Goal: Task Accomplishment & Management: Complete application form

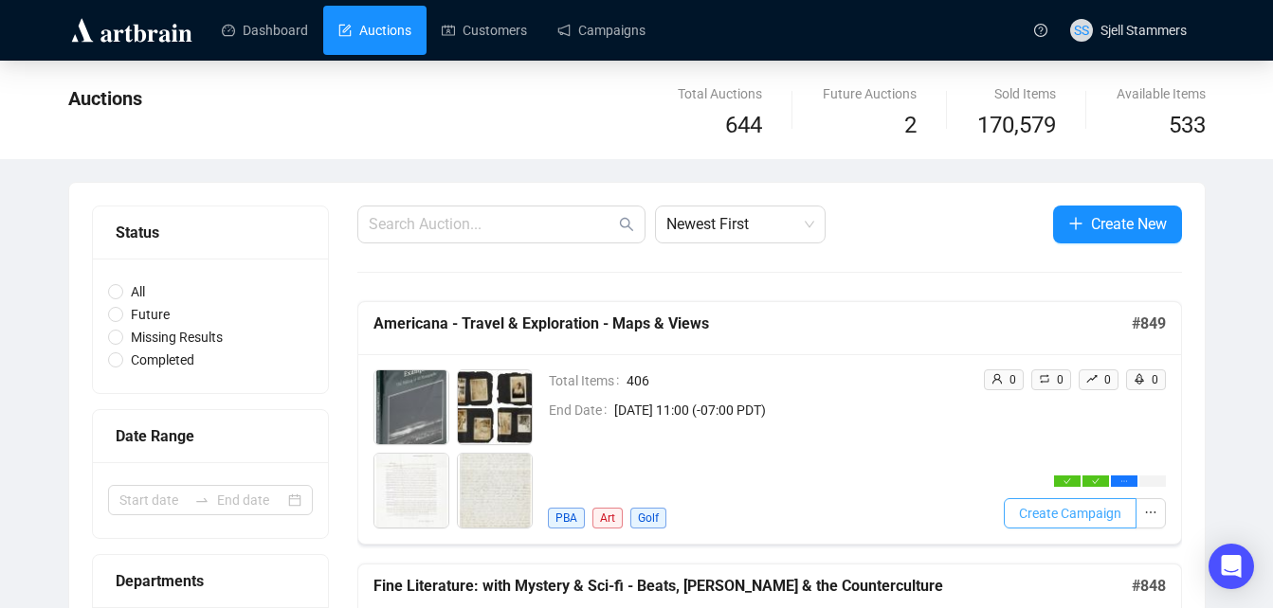
click at [1084, 503] on span "Create Campaign" at bounding box center [1070, 513] width 102 height 21
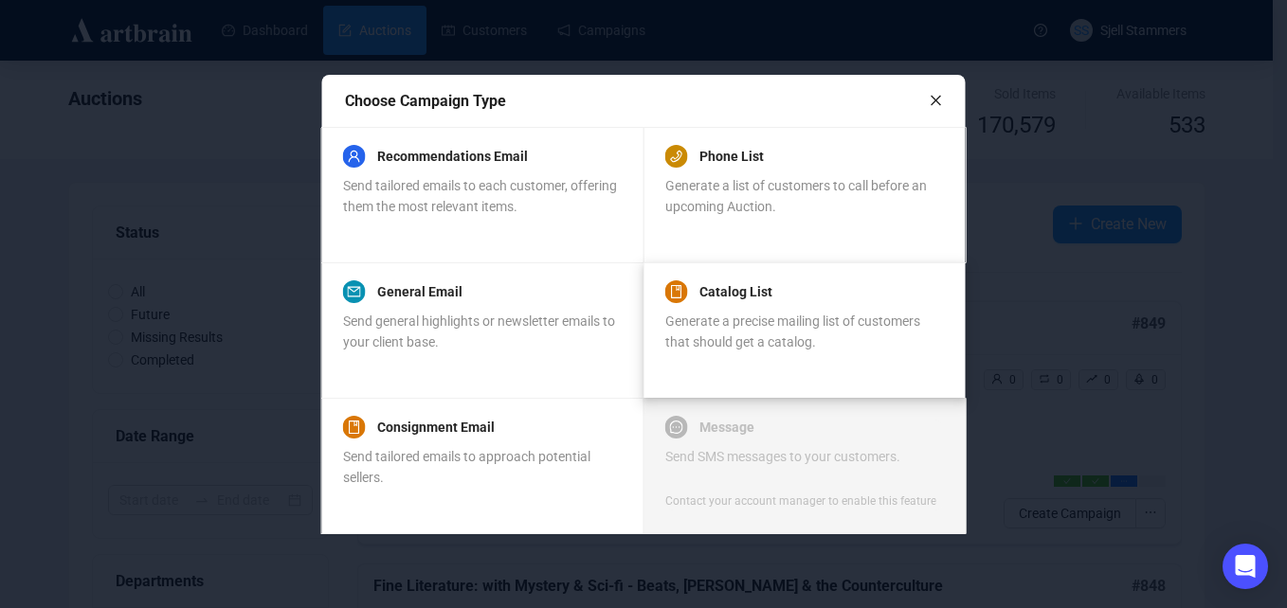
click at [794, 310] on div "Catalog List Generate a precise mailing list of customers that should get a cat…" at bounding box center [804, 316] width 278 height 72
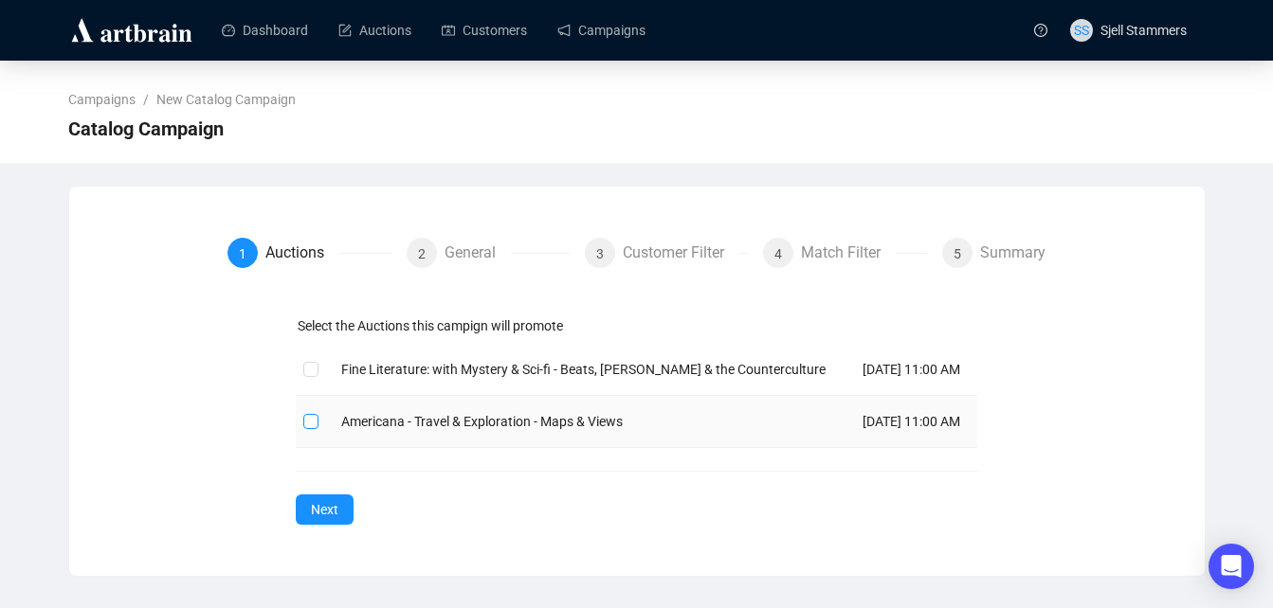
click at [308, 427] on input "checkbox" at bounding box center [309, 420] width 13 height 13
checkbox input "true"
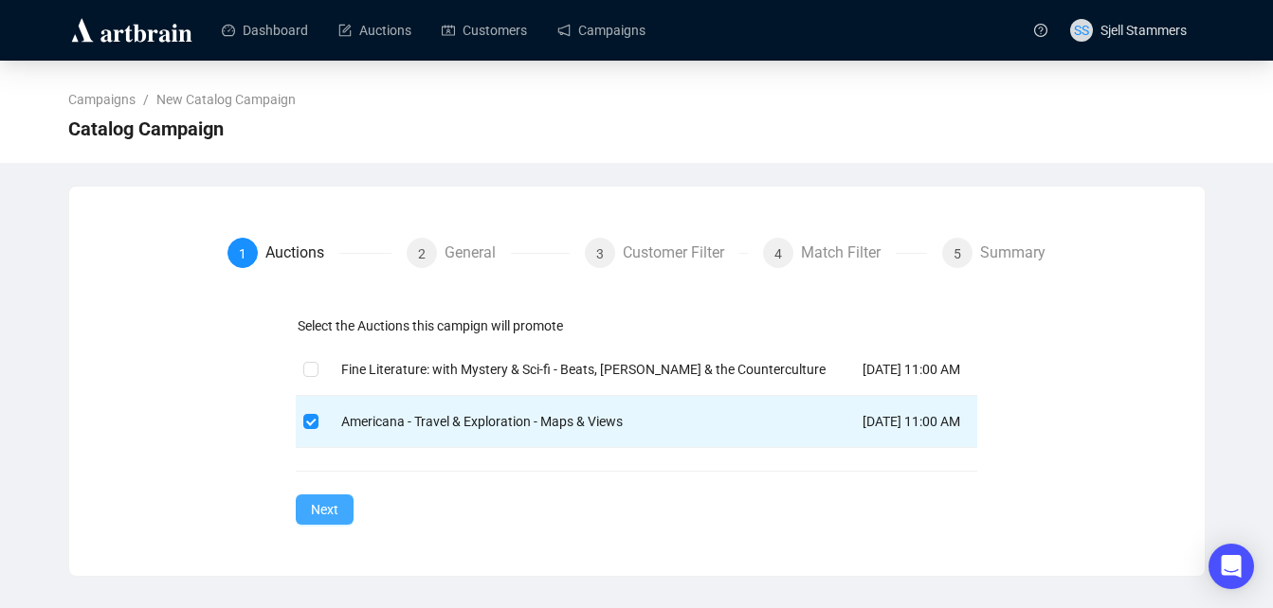
click at [323, 520] on span "Next" at bounding box center [324, 509] width 27 height 21
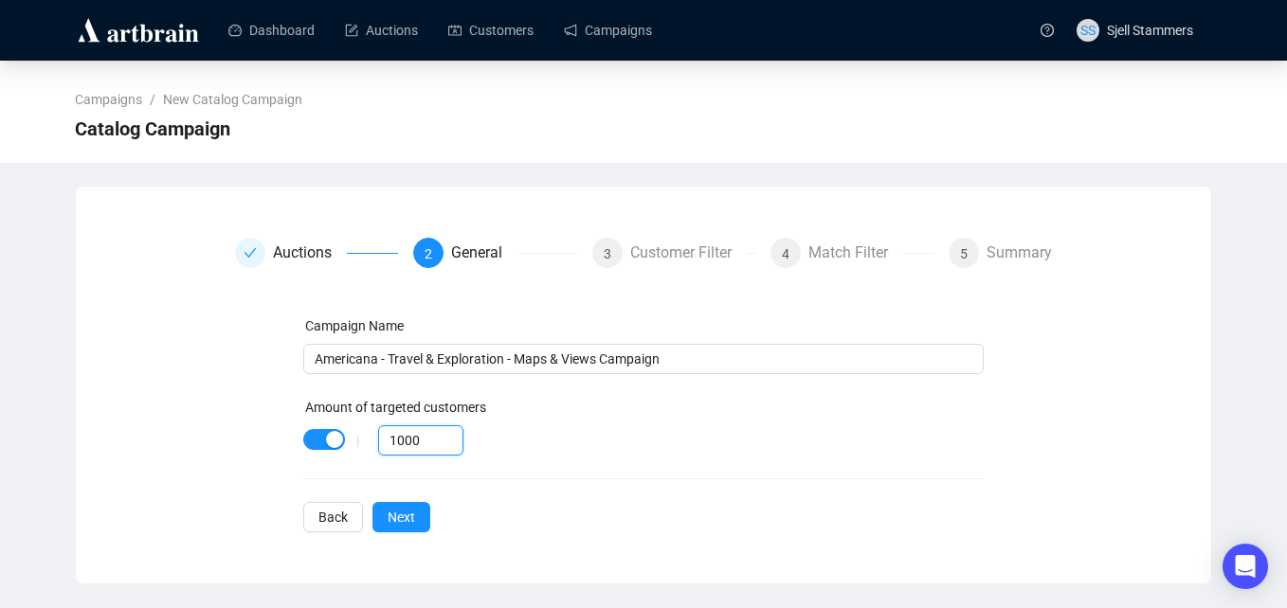
drag, startPoint x: 422, startPoint y: 440, endPoint x: 269, endPoint y: 484, distance: 158.9
click at [269, 484] on div "Campaign Name Americana - Travel & Exploration - Maps & Views Campaign Amount o…" at bounding box center [644, 424] width 818 height 217
type input "80"
click at [400, 522] on span "Next" at bounding box center [401, 517] width 27 height 21
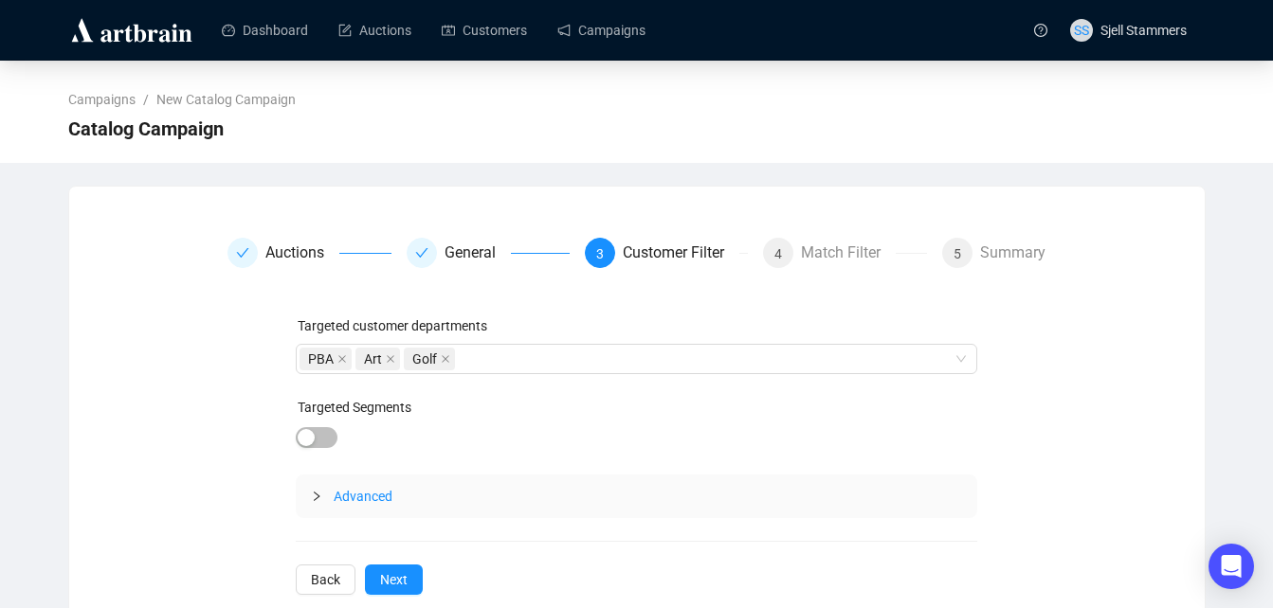
click at [368, 492] on span "Advanced" at bounding box center [363, 496] width 59 height 15
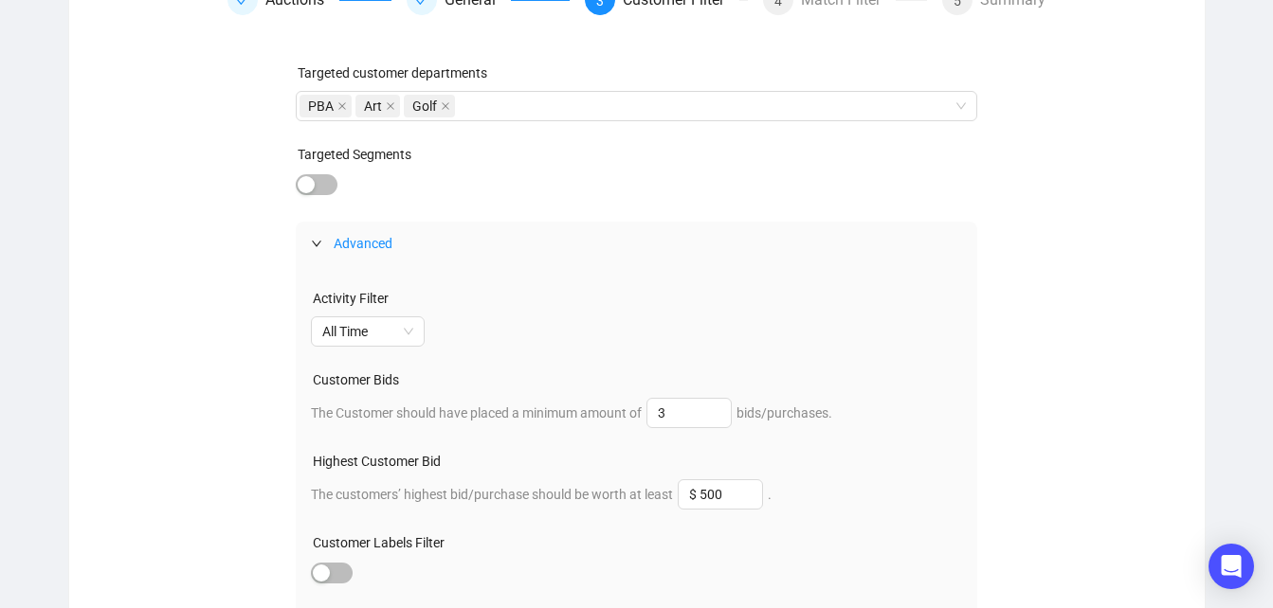
scroll to position [477, 0]
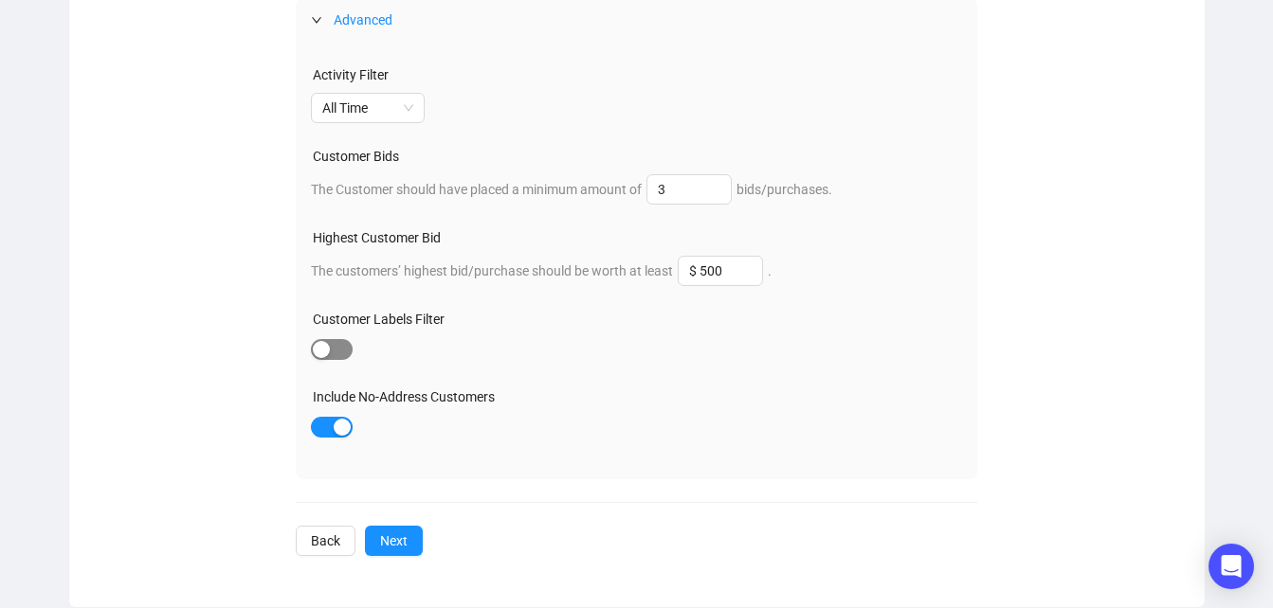
click at [318, 350] on div "button" at bounding box center [321, 349] width 17 height 17
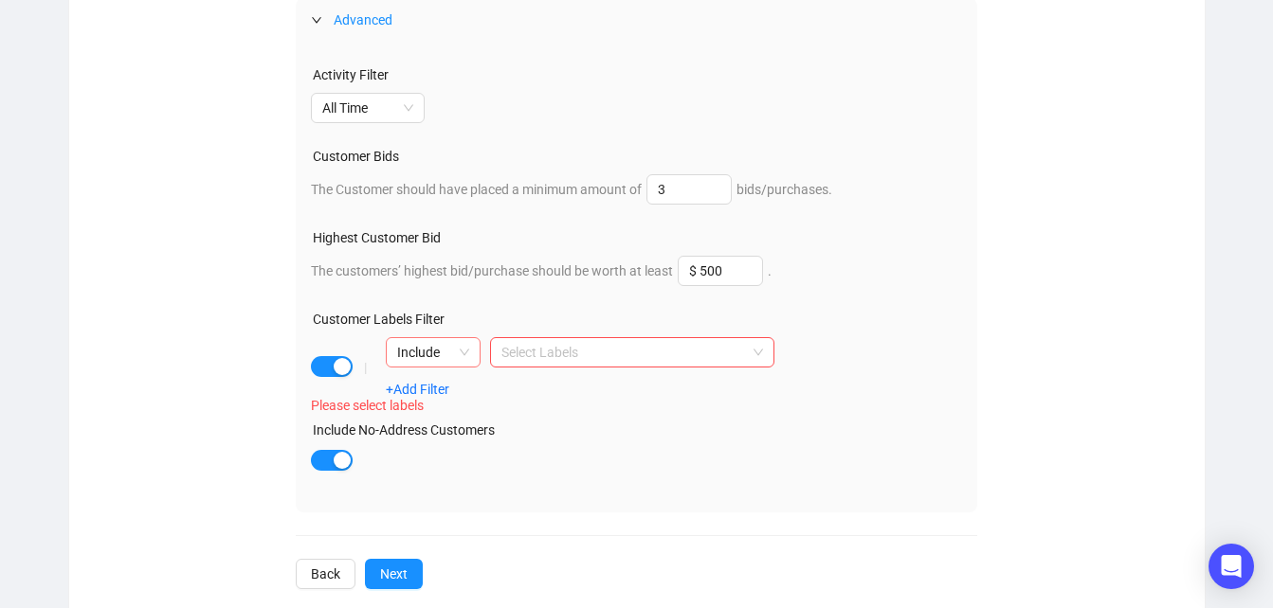
click at [460, 350] on span "Include" at bounding box center [433, 352] width 72 height 28
click at [444, 418] on div "Exclude" at bounding box center [433, 421] width 64 height 21
click at [551, 349] on div at bounding box center [622, 352] width 257 height 27
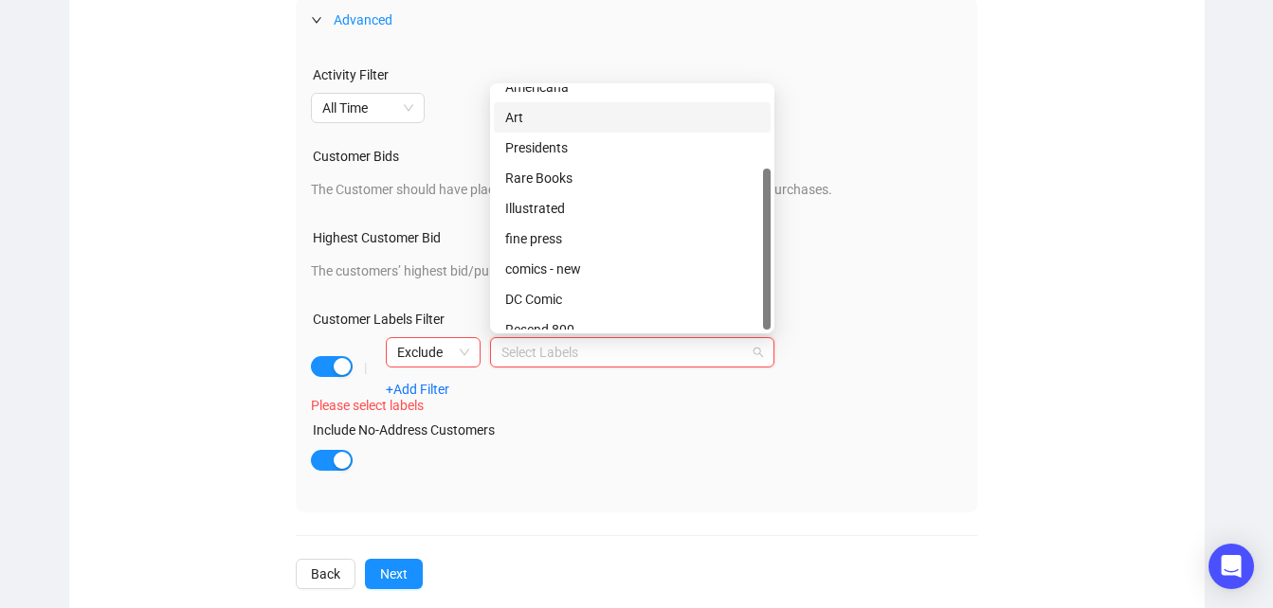
scroll to position [121, 0]
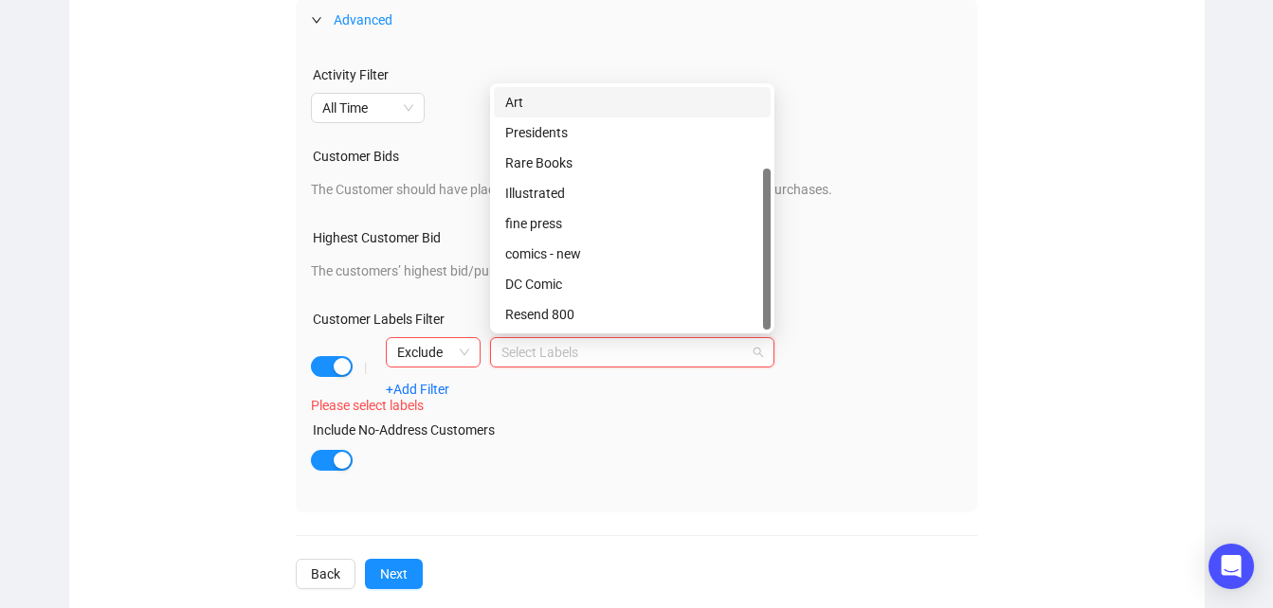
drag, startPoint x: 766, startPoint y: 231, endPoint x: 783, endPoint y: 390, distance: 160.1
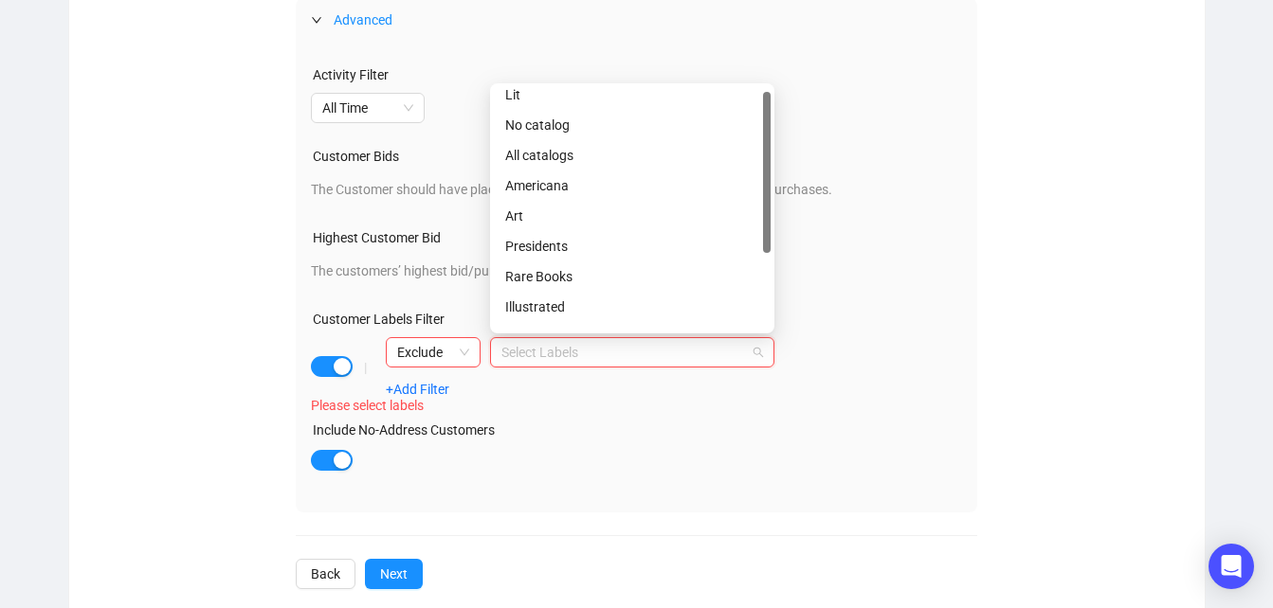
scroll to position [0, 0]
drag, startPoint x: 767, startPoint y: 301, endPoint x: 780, endPoint y: 183, distance: 119.2
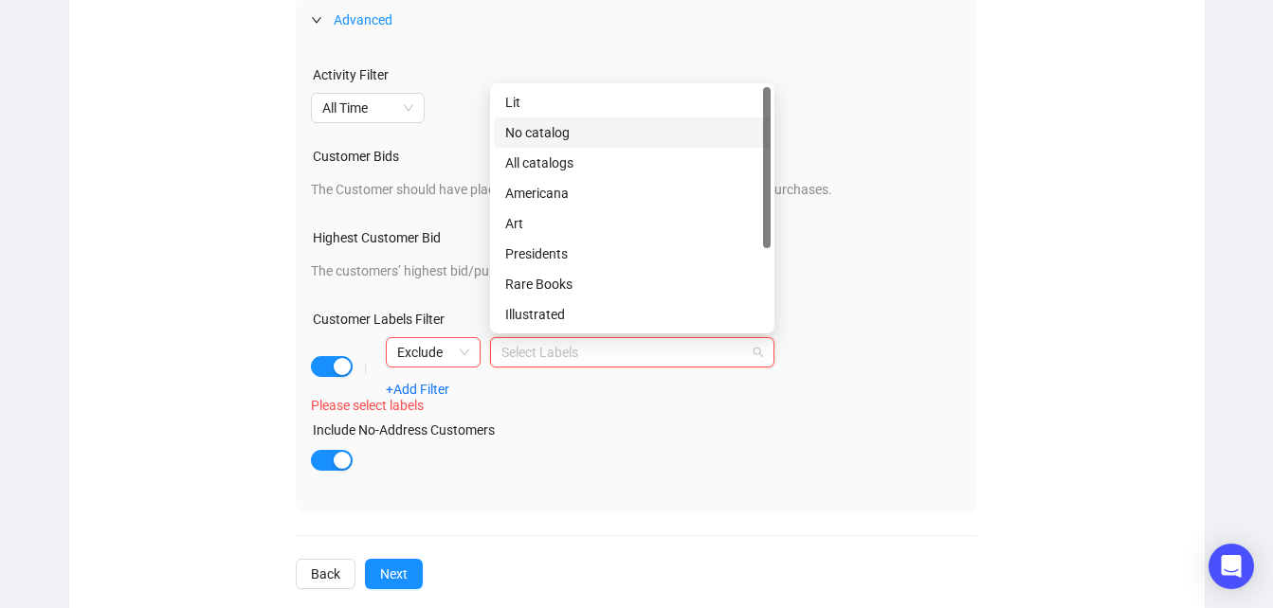
click at [533, 134] on div "No catalog" at bounding box center [632, 132] width 254 height 21
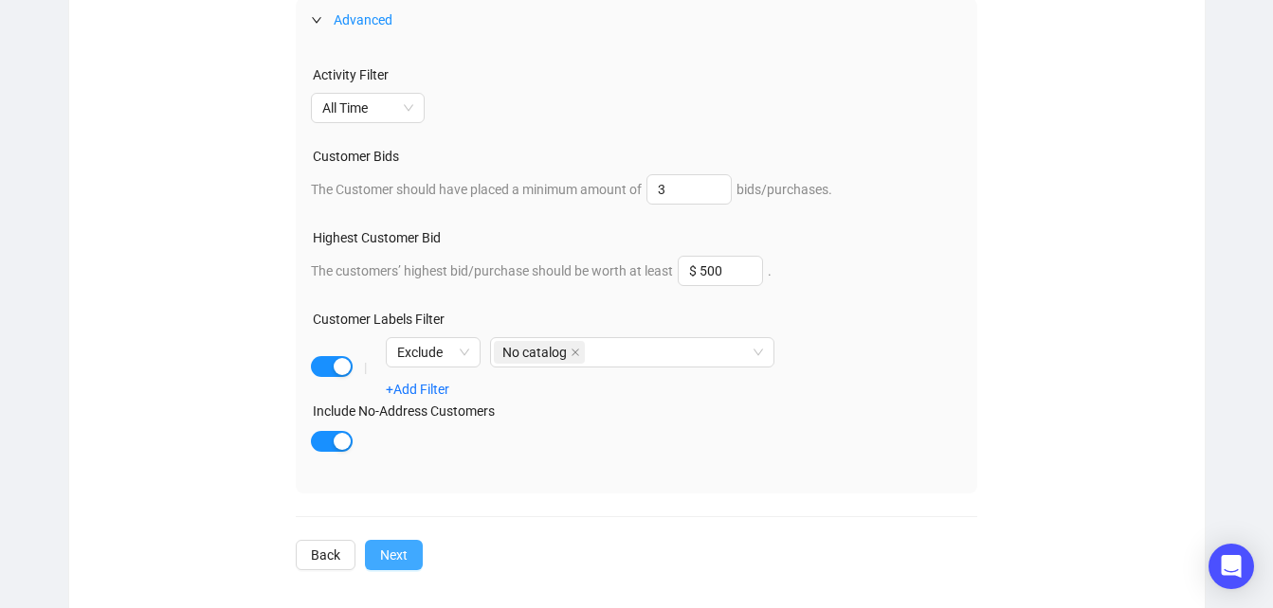
click at [396, 555] on span "Next" at bounding box center [393, 555] width 27 height 21
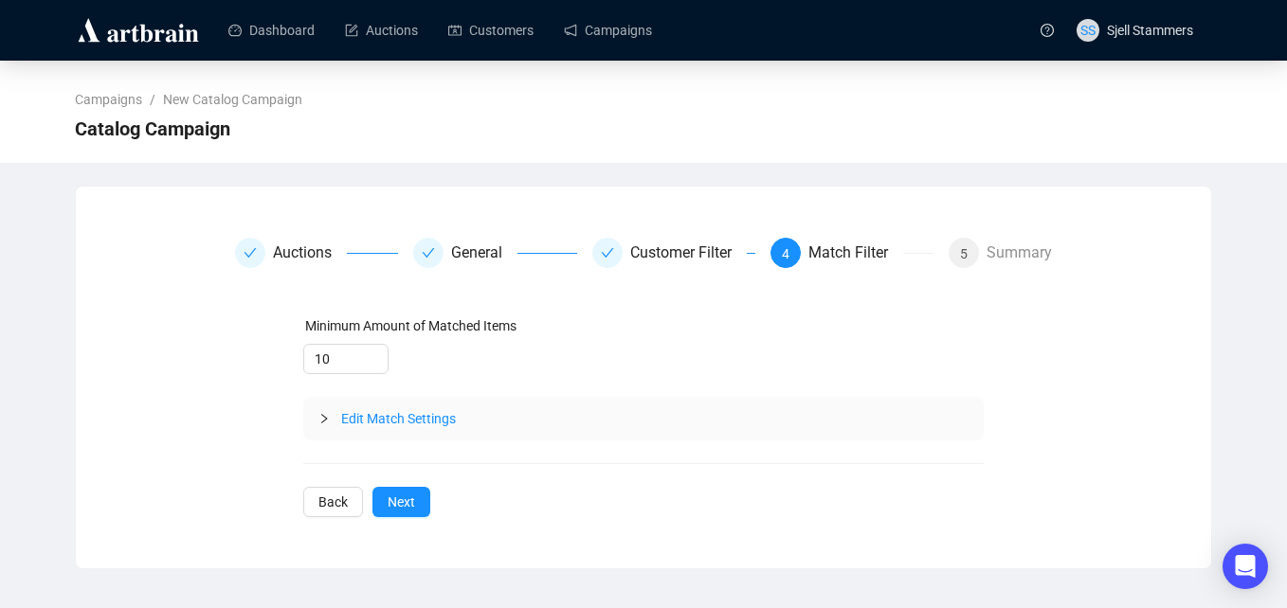
click at [390, 426] on span "Edit Match Settings" at bounding box center [398, 418] width 115 height 15
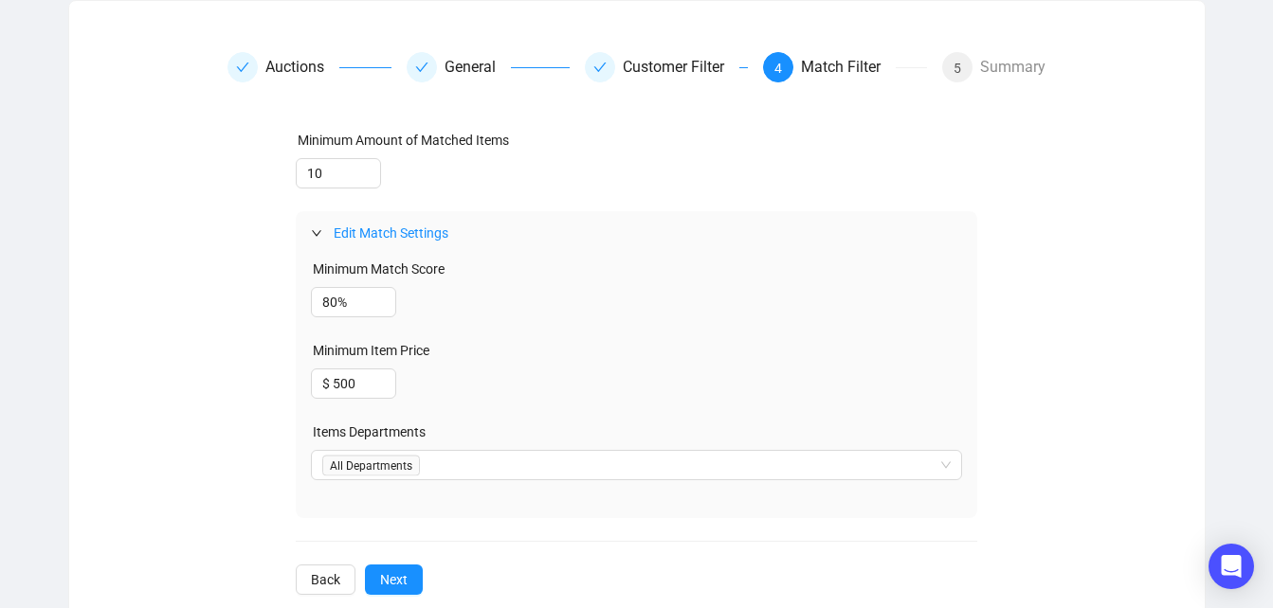
scroll to position [225, 0]
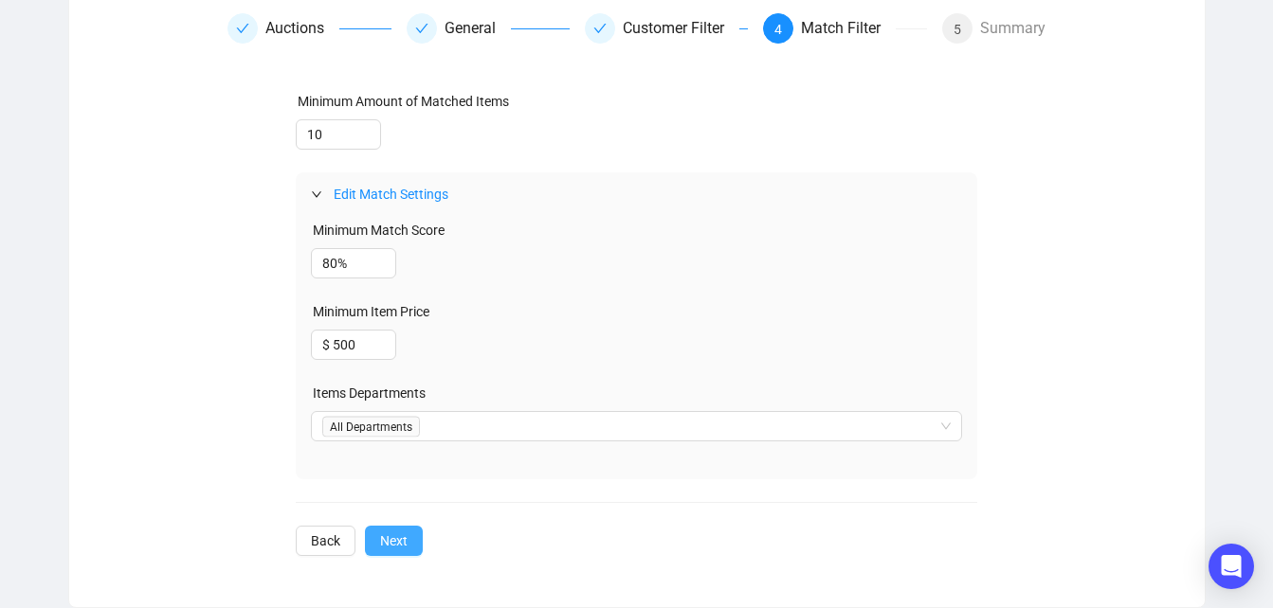
click at [399, 549] on span "Next" at bounding box center [393, 541] width 27 height 21
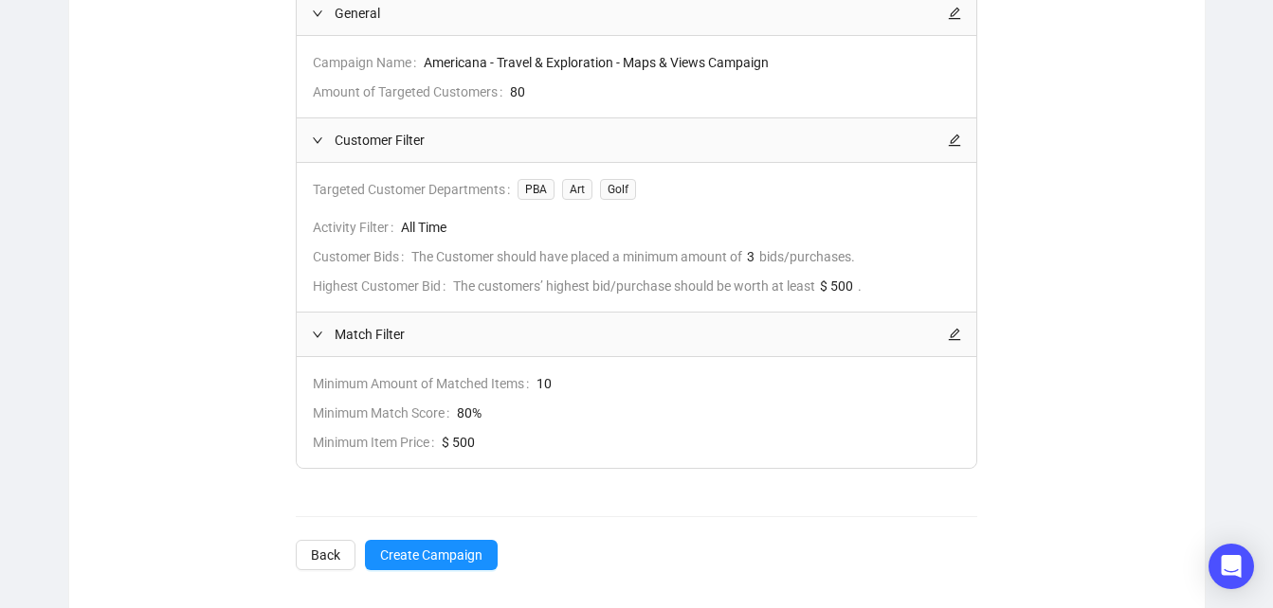
scroll to position [468, 0]
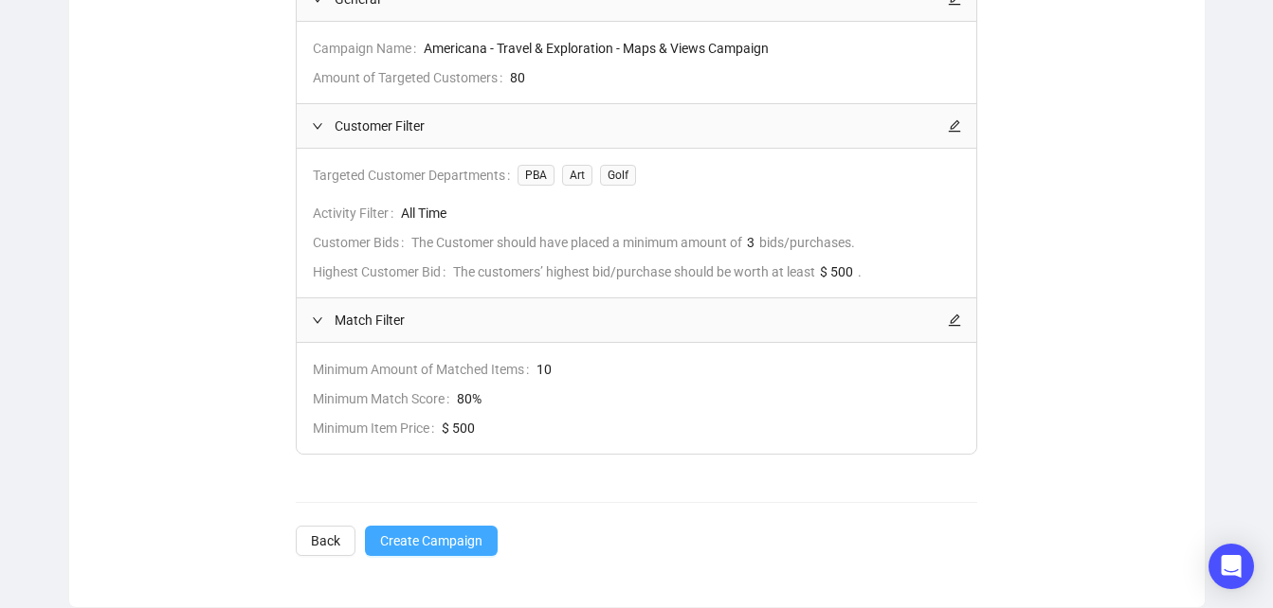
click at [470, 528] on button "Create Campaign" at bounding box center [431, 541] width 133 height 30
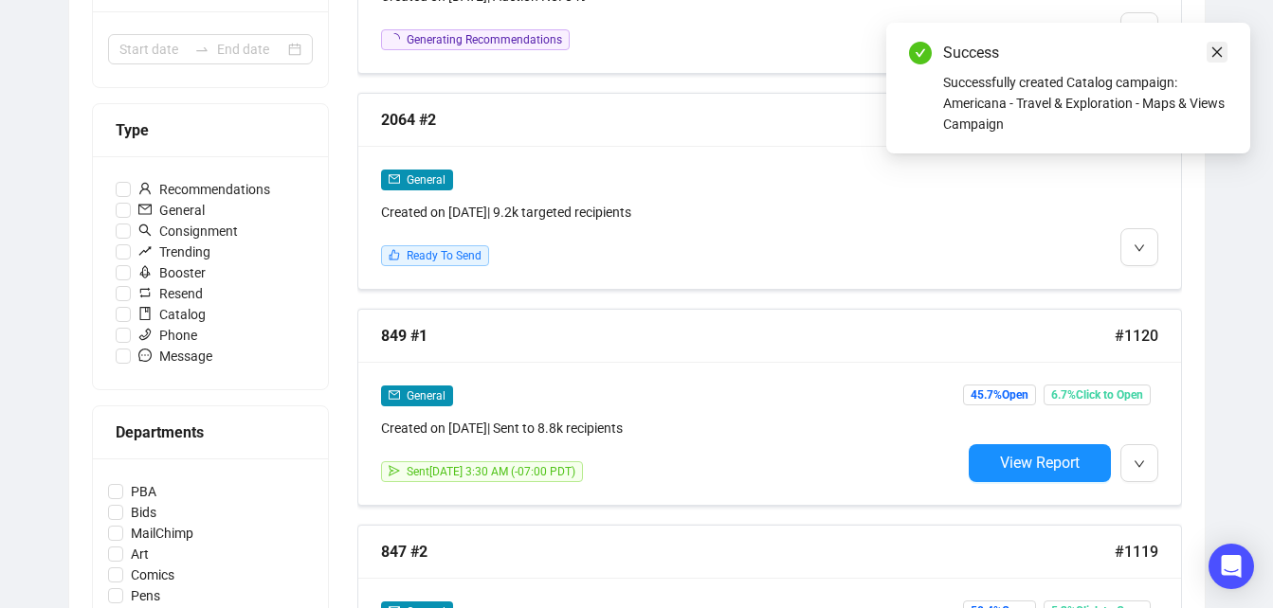
click at [1217, 52] on icon "close" at bounding box center [1217, 52] width 10 height 10
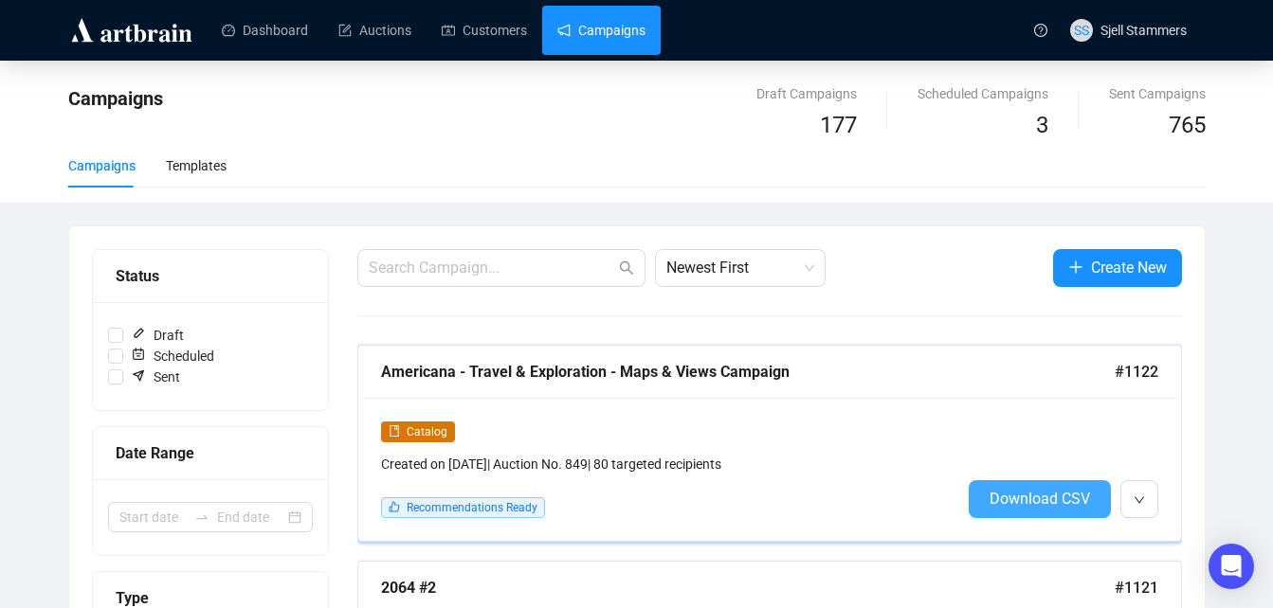
click at [1018, 491] on span "Download CSV" at bounding box center [1039, 499] width 100 height 18
